Goal: Task Accomplishment & Management: Use online tool/utility

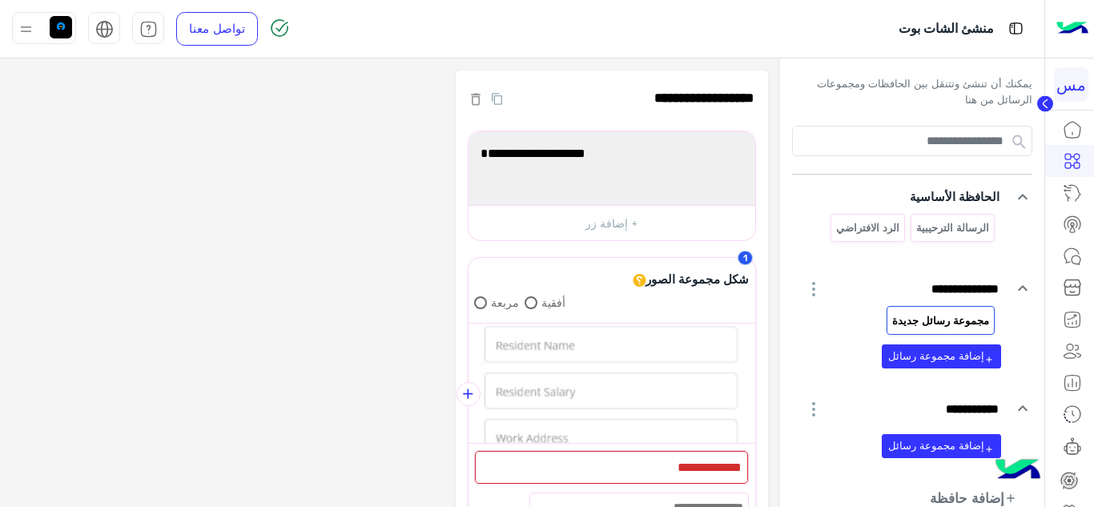
scroll to position [384, 0]
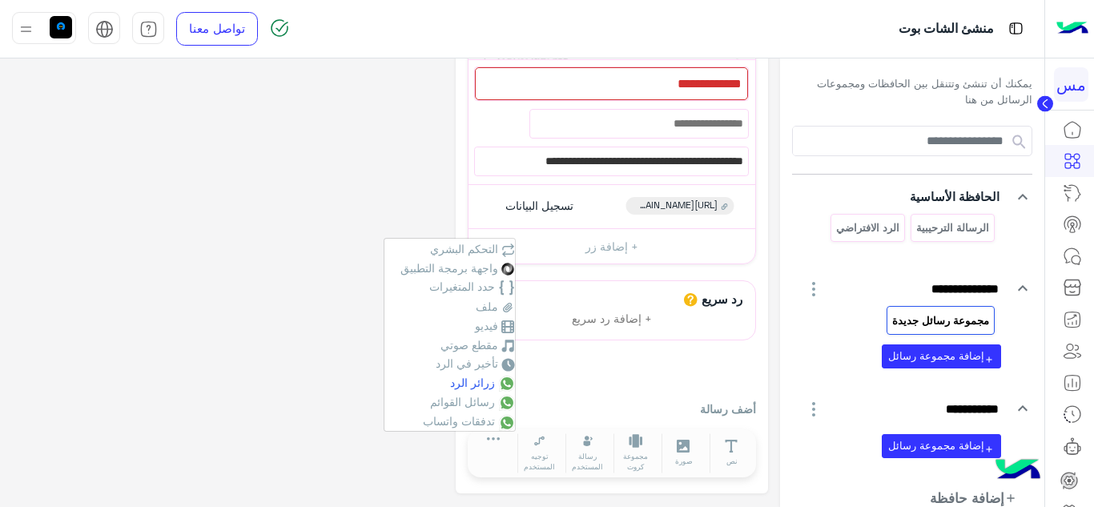
click at [469, 380] on span "زرائر الرد" at bounding box center [472, 383] width 45 height 14
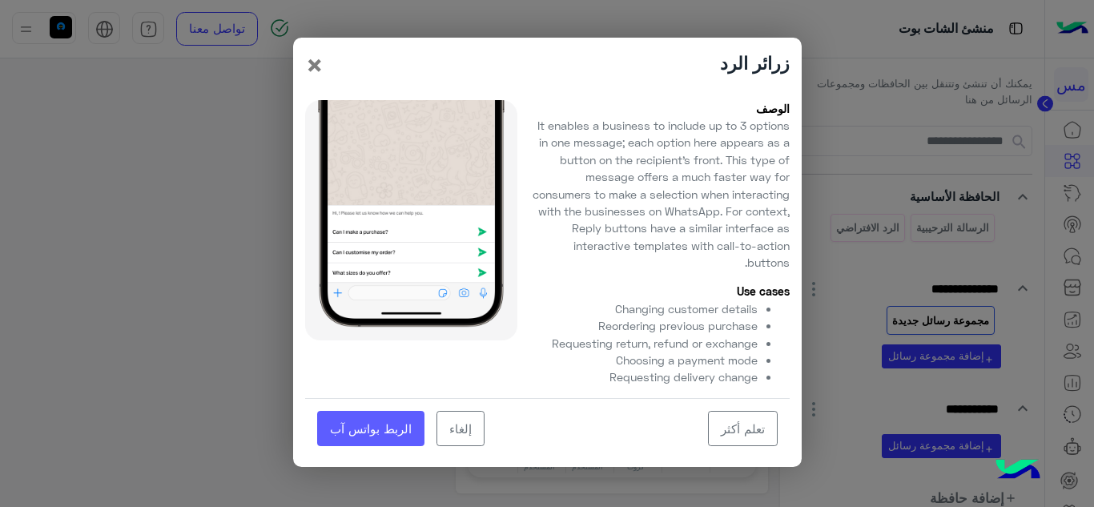
click at [377, 426] on link "الربط بواتس آب" at bounding box center [370, 429] width 107 height 36
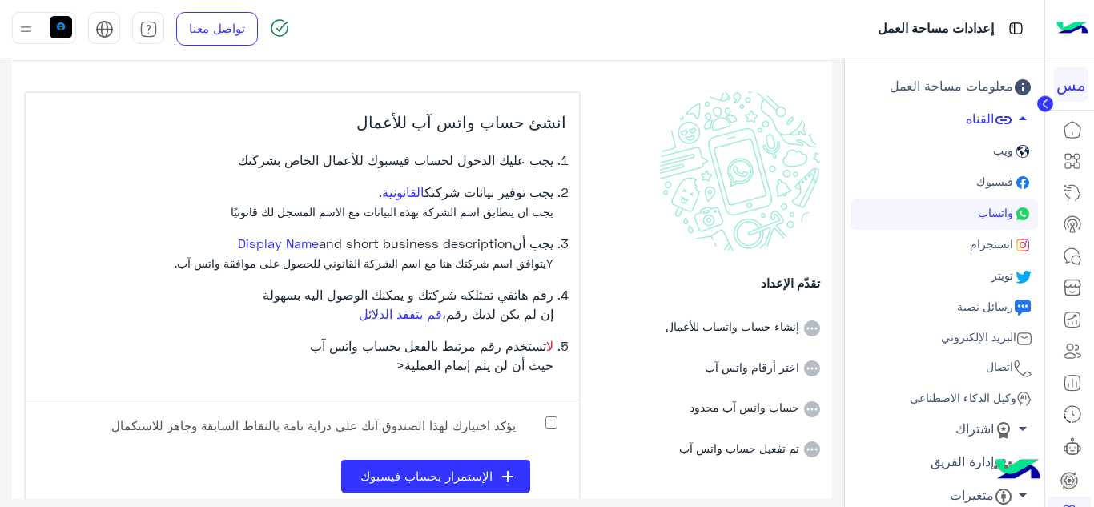
scroll to position [78, 0]
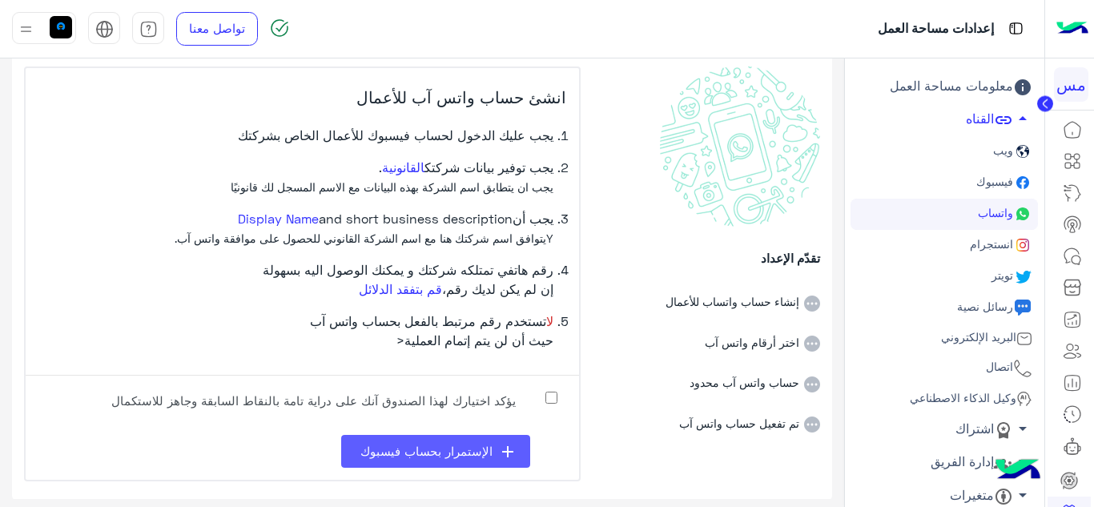
click at [429, 450] on span "الإستمرار بحساب فيسبوك" at bounding box center [426, 451] width 132 height 14
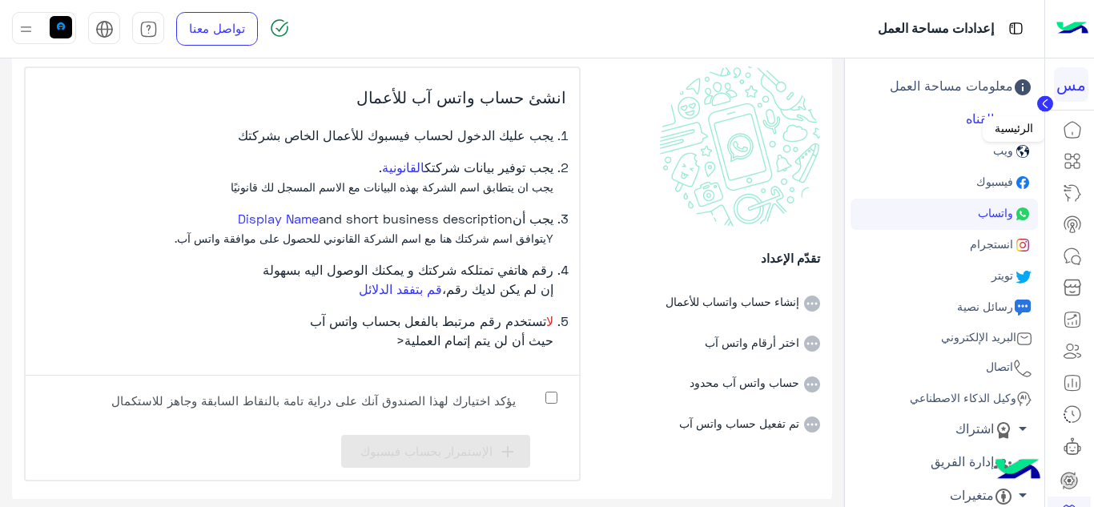
click at [1075, 134] on icon at bounding box center [1072, 129] width 19 height 19
